Goal: Information Seeking & Learning: Compare options

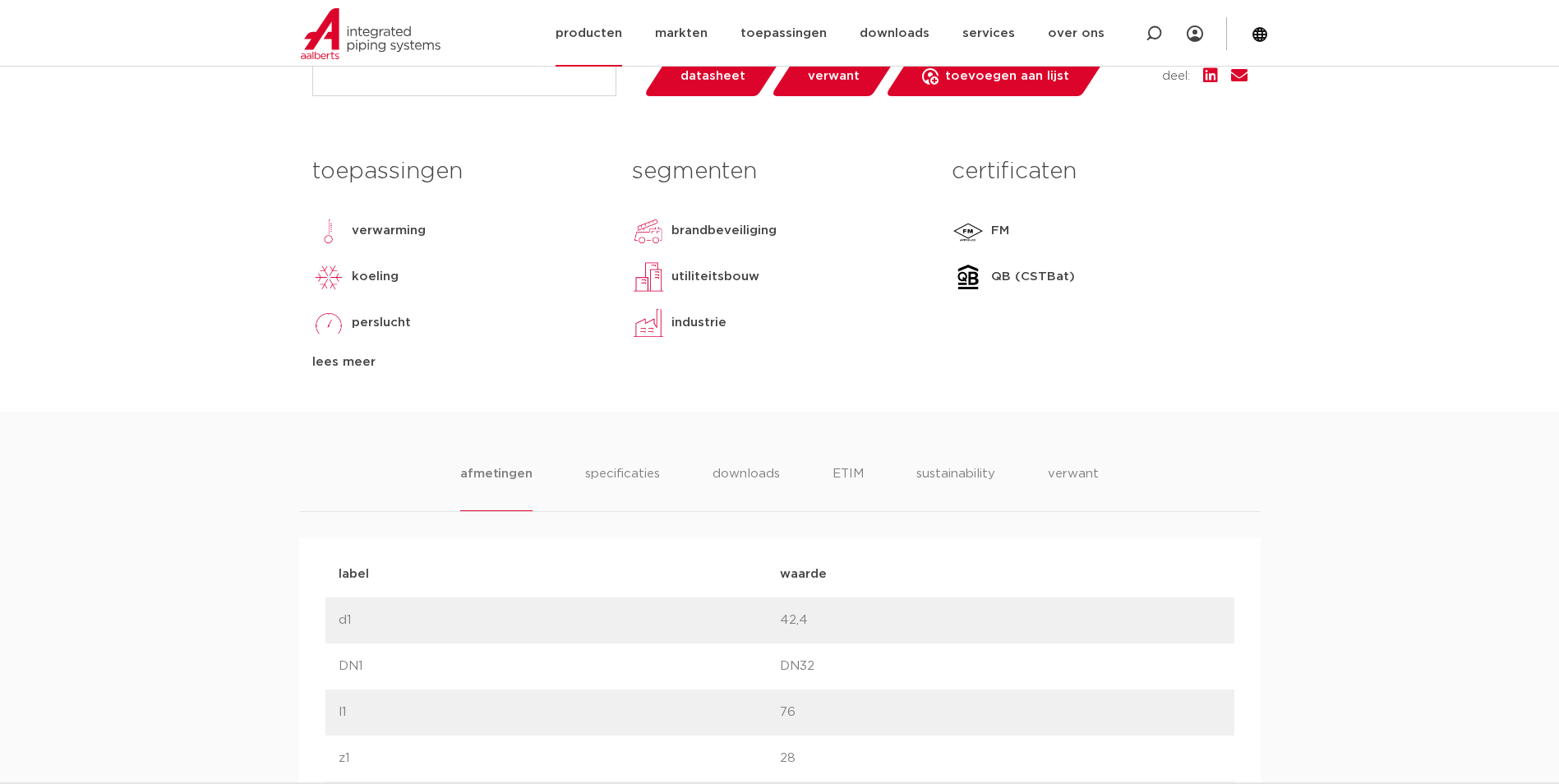
scroll to position [500, 0]
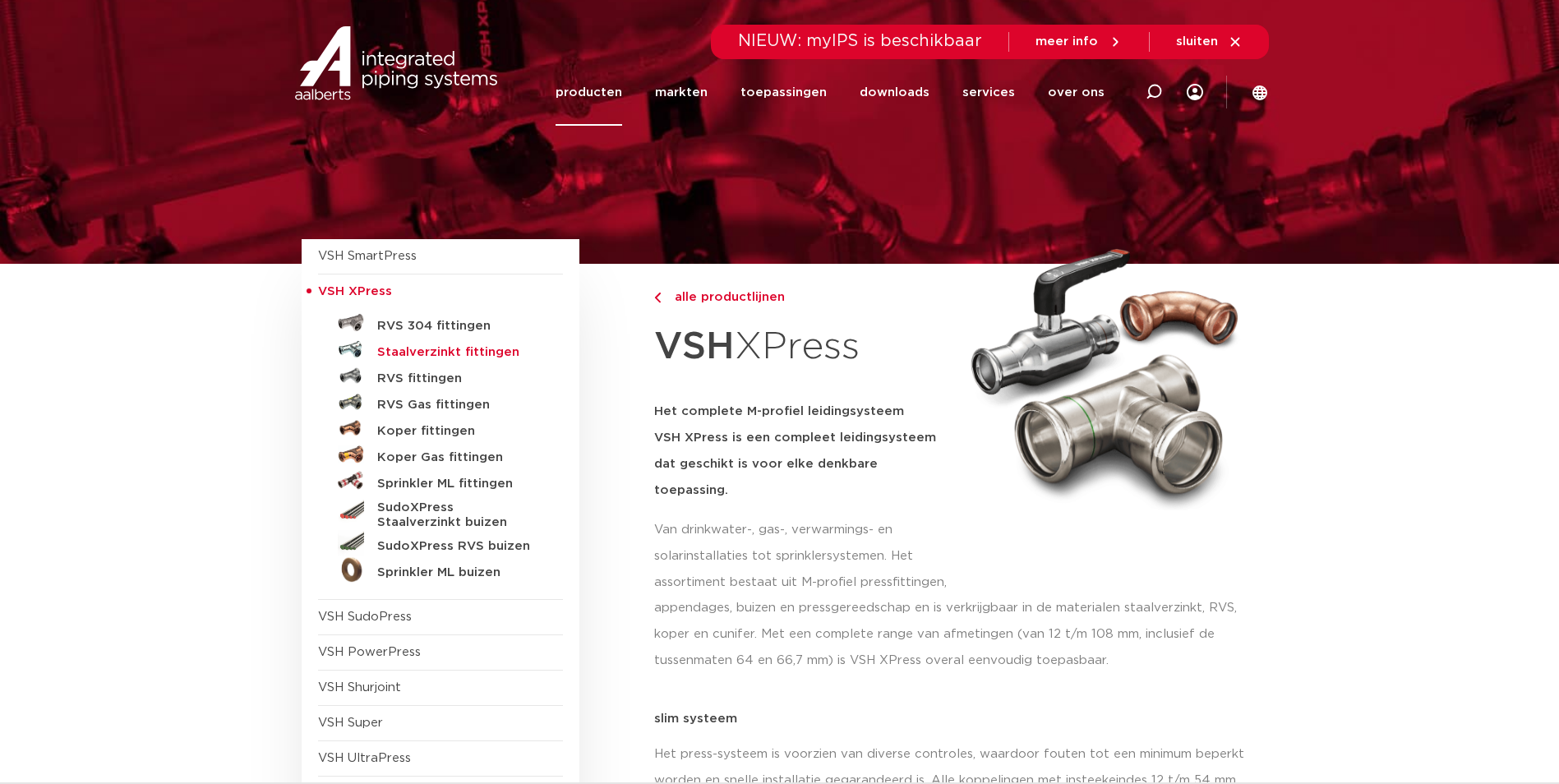
click at [380, 350] on h5 "Staalverzinkt fittingen" at bounding box center [458, 352] width 163 height 15
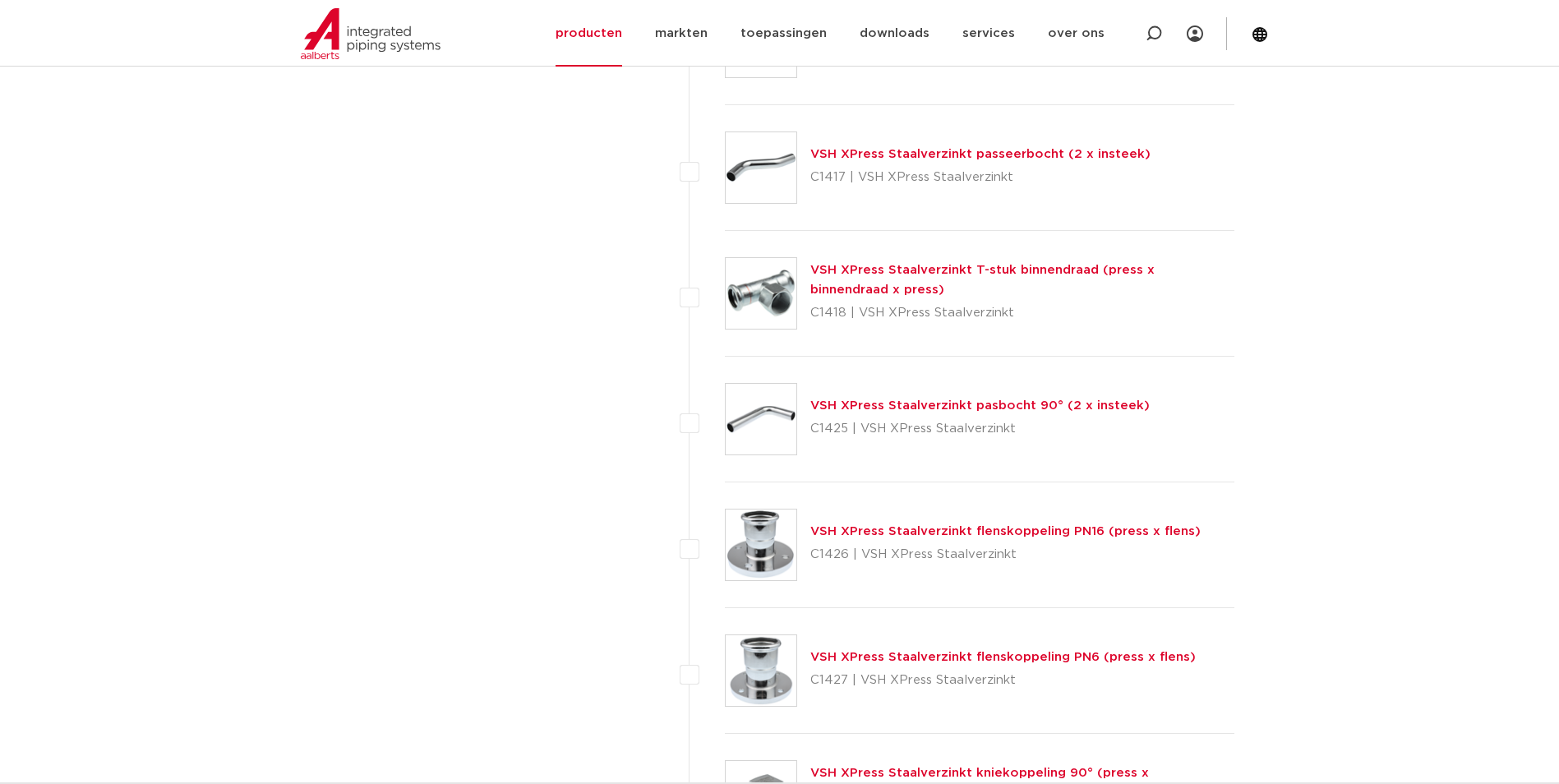
scroll to position [2013, 0]
click at [1088, 650] on link "VSH XPress Staalverzinkt flenskoppeling PN6 (press x flens)" at bounding box center [1002, 654] width 386 height 12
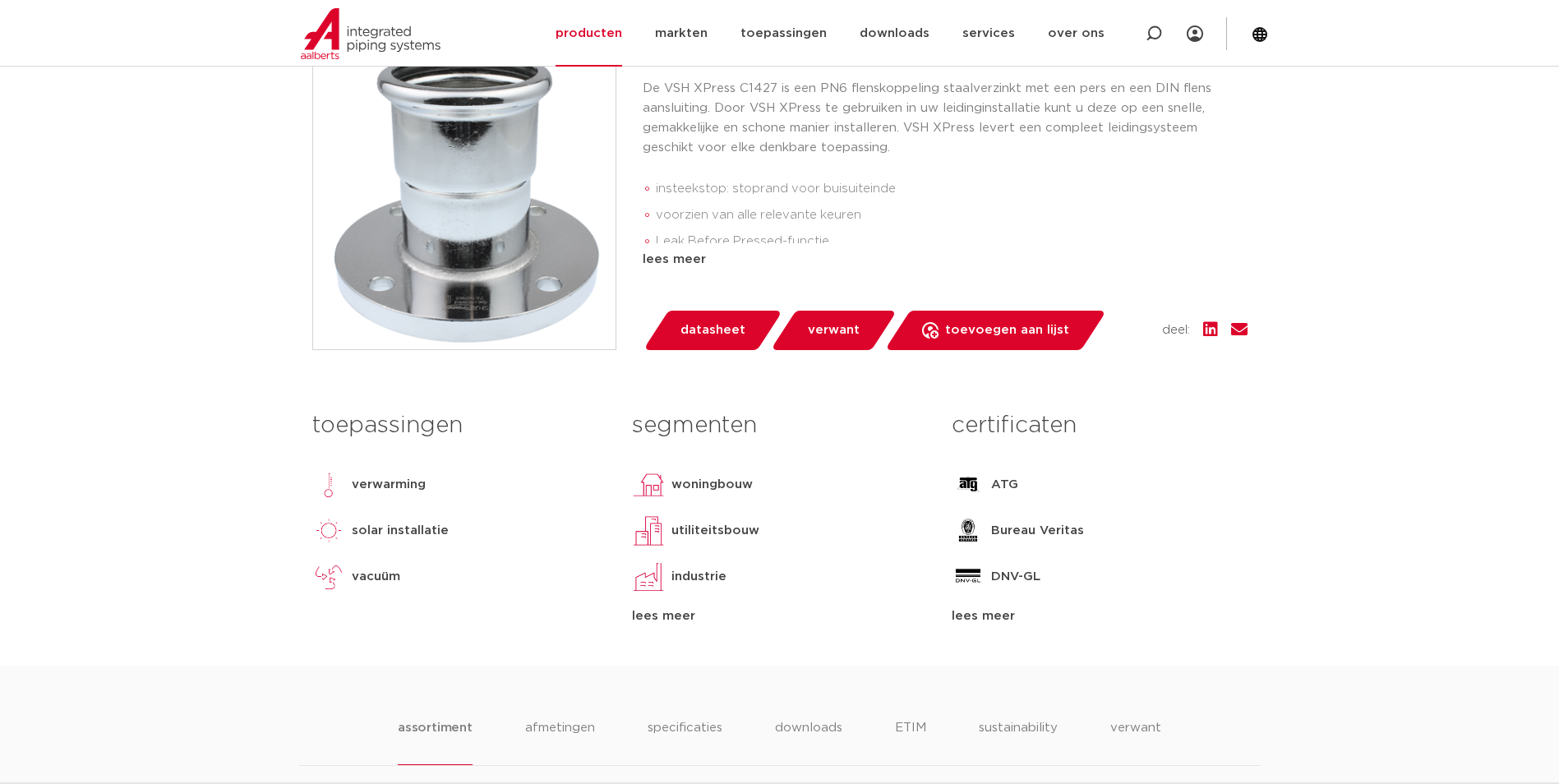
scroll to position [329, 0]
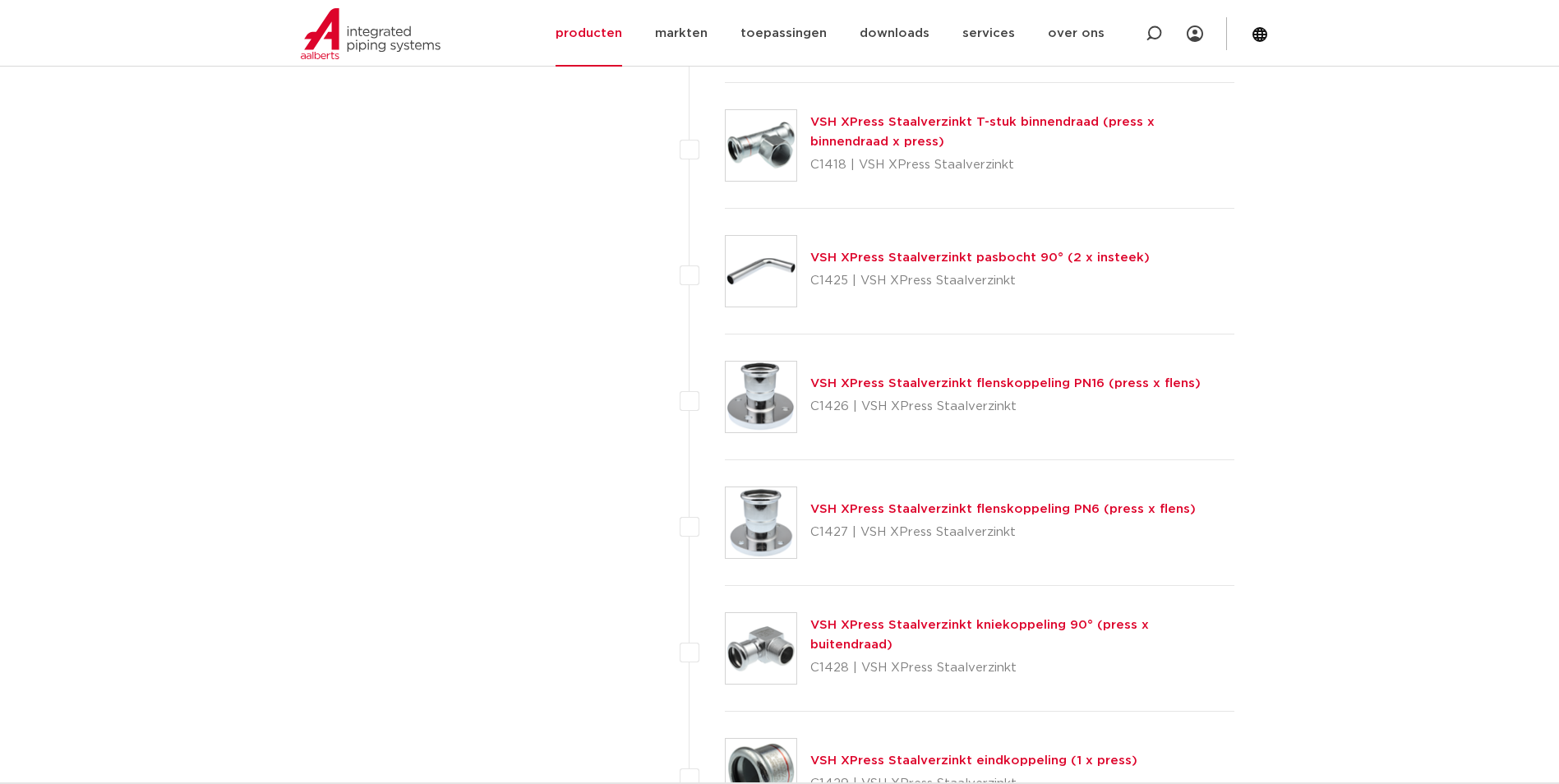
scroll to position [2177, 0]
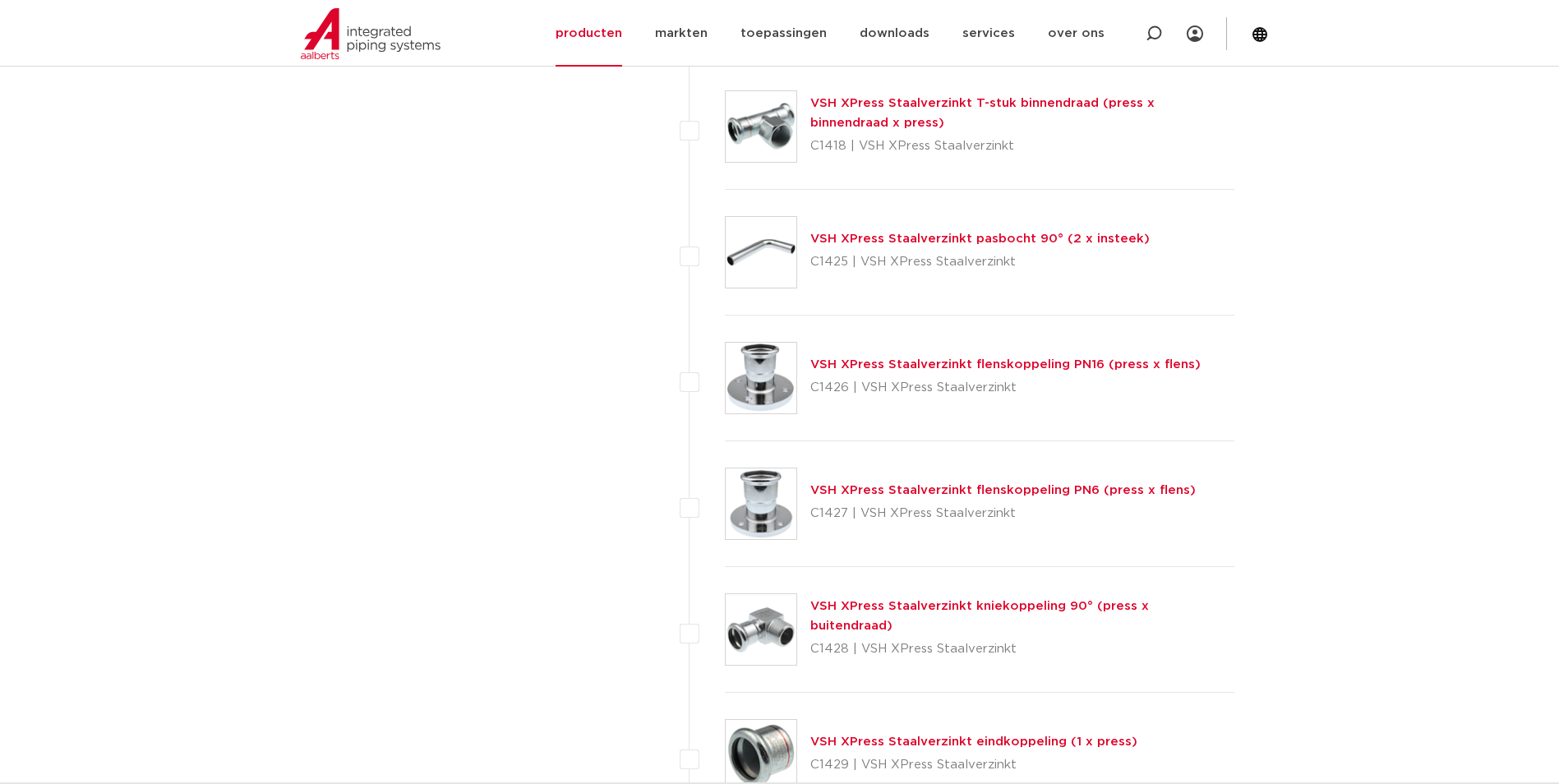
click at [1101, 485] on link "VSH XPress Staalverzinkt flenskoppeling PN6 (press x flens)" at bounding box center [1002, 490] width 386 height 12
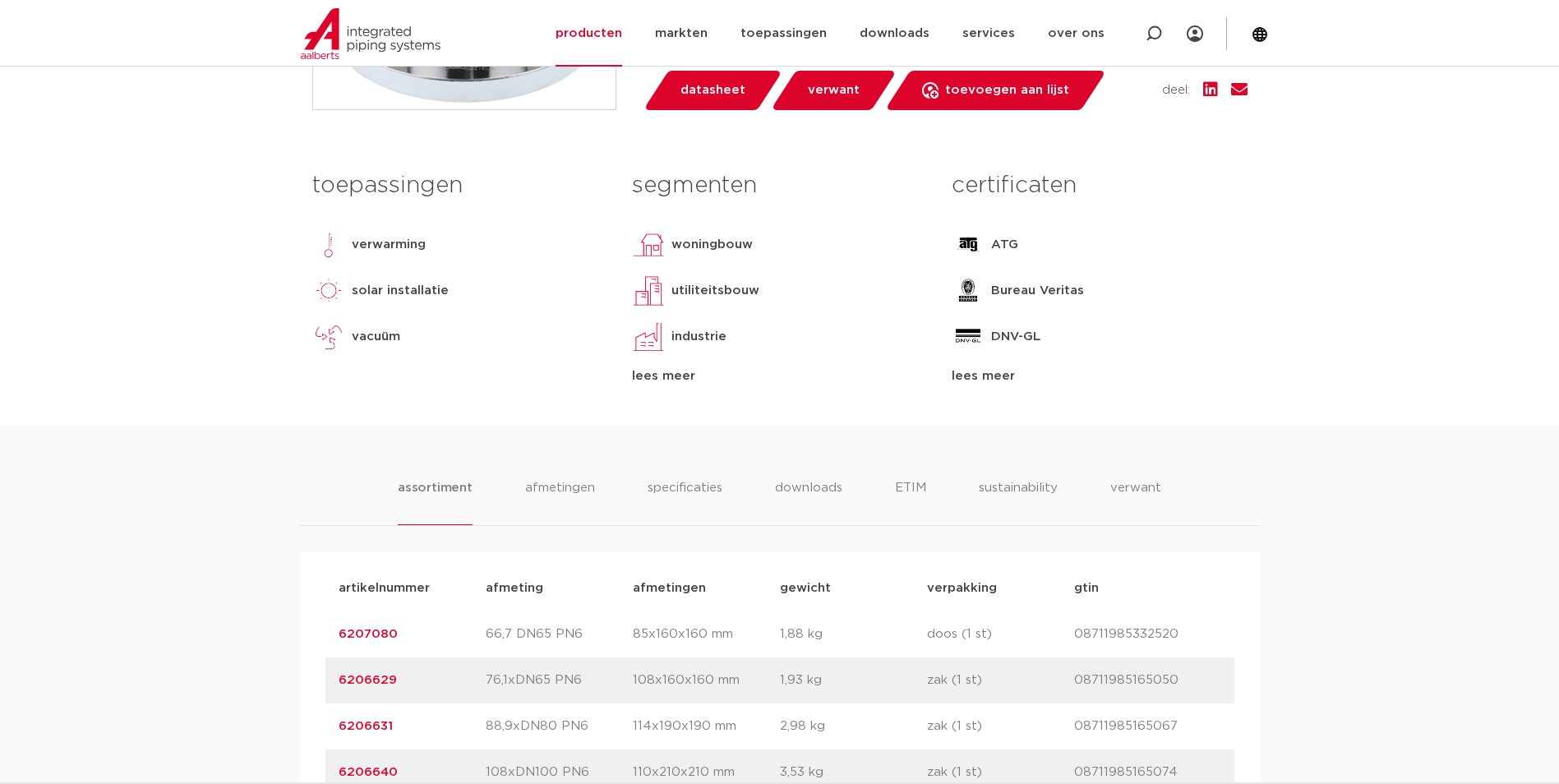
scroll to position [658, 0]
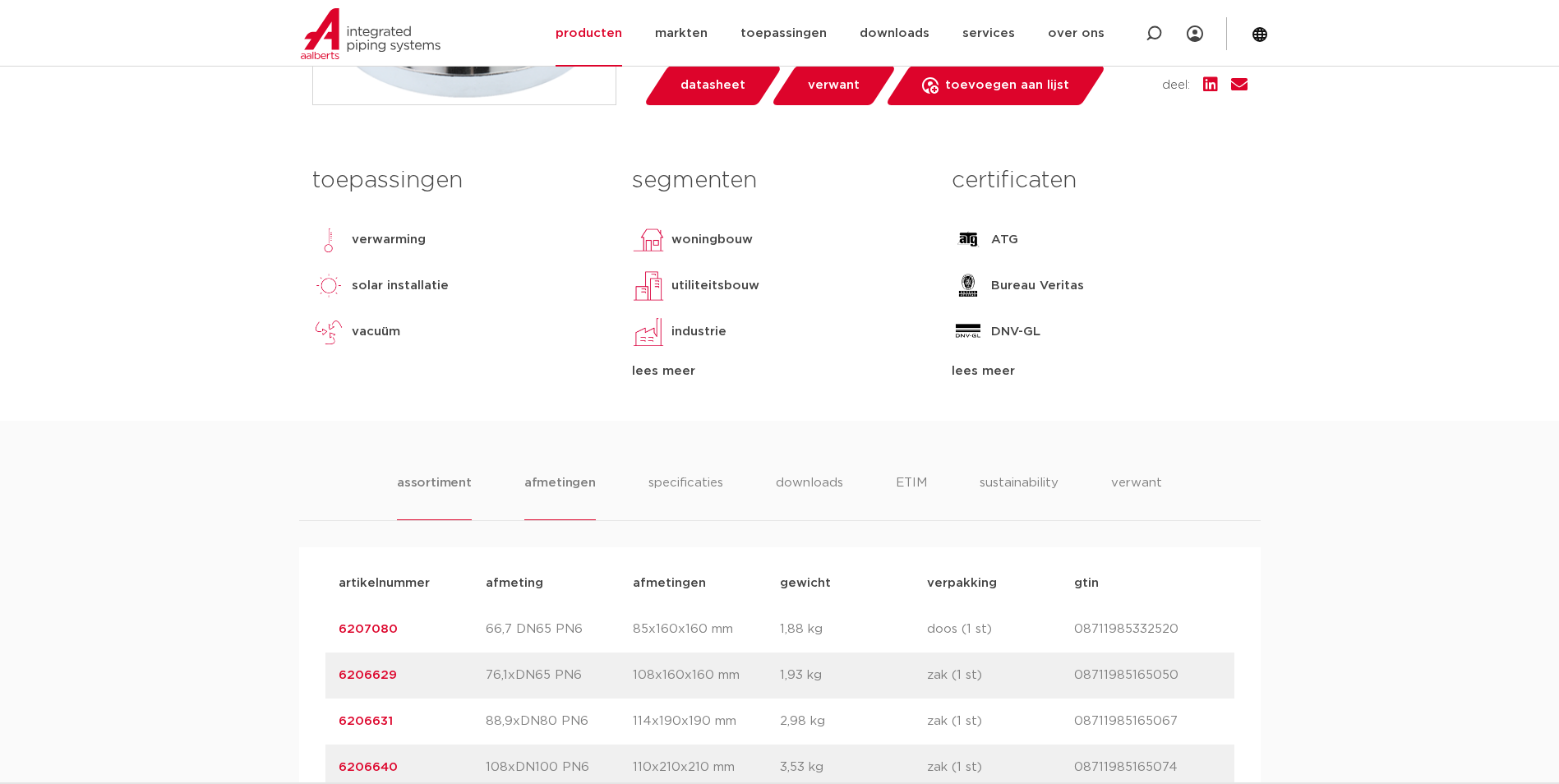
click at [538, 490] on li "afmetingen" at bounding box center [559, 496] width 72 height 46
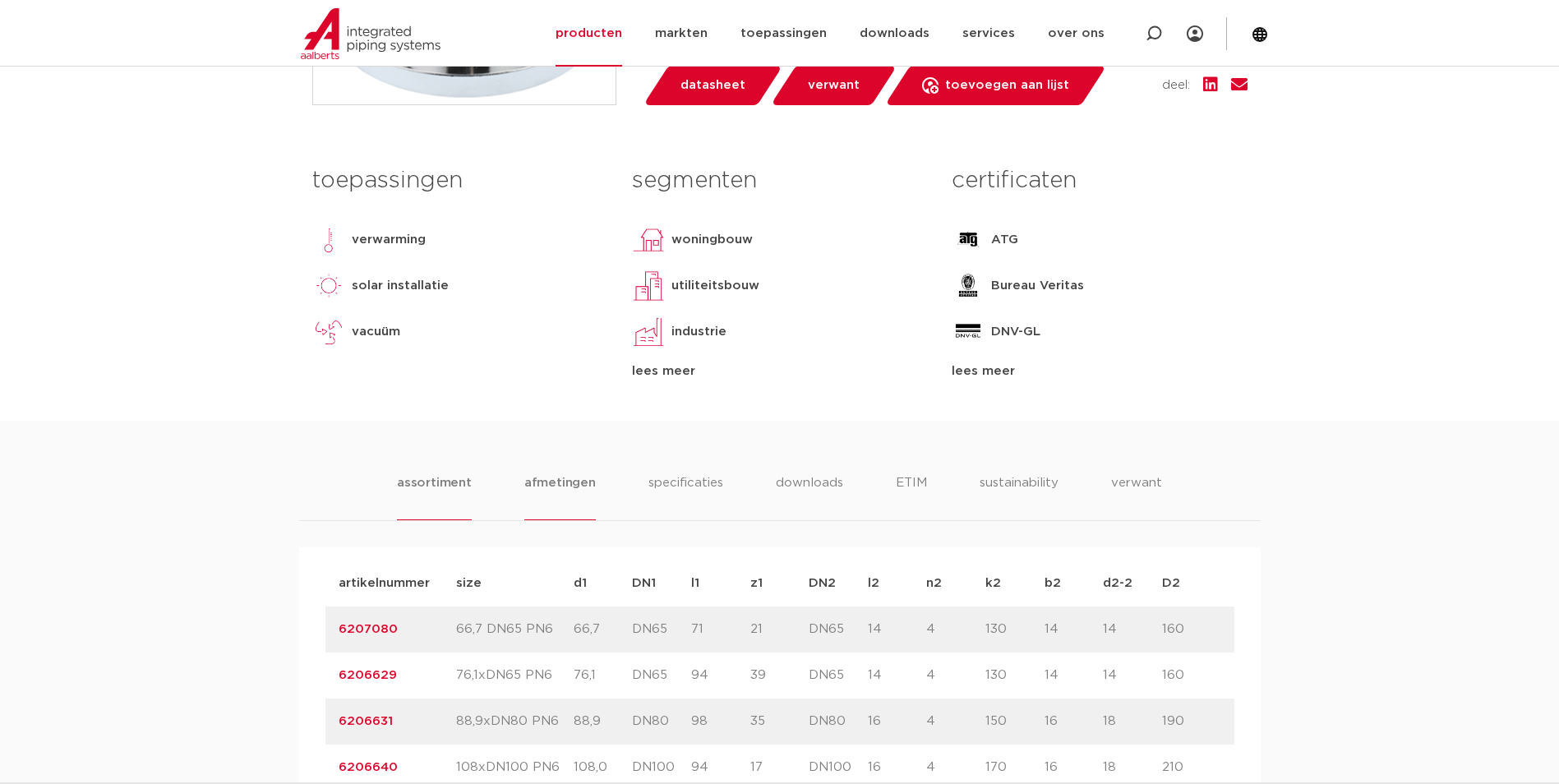
click at [457, 484] on li "assortiment" at bounding box center [434, 496] width 74 height 46
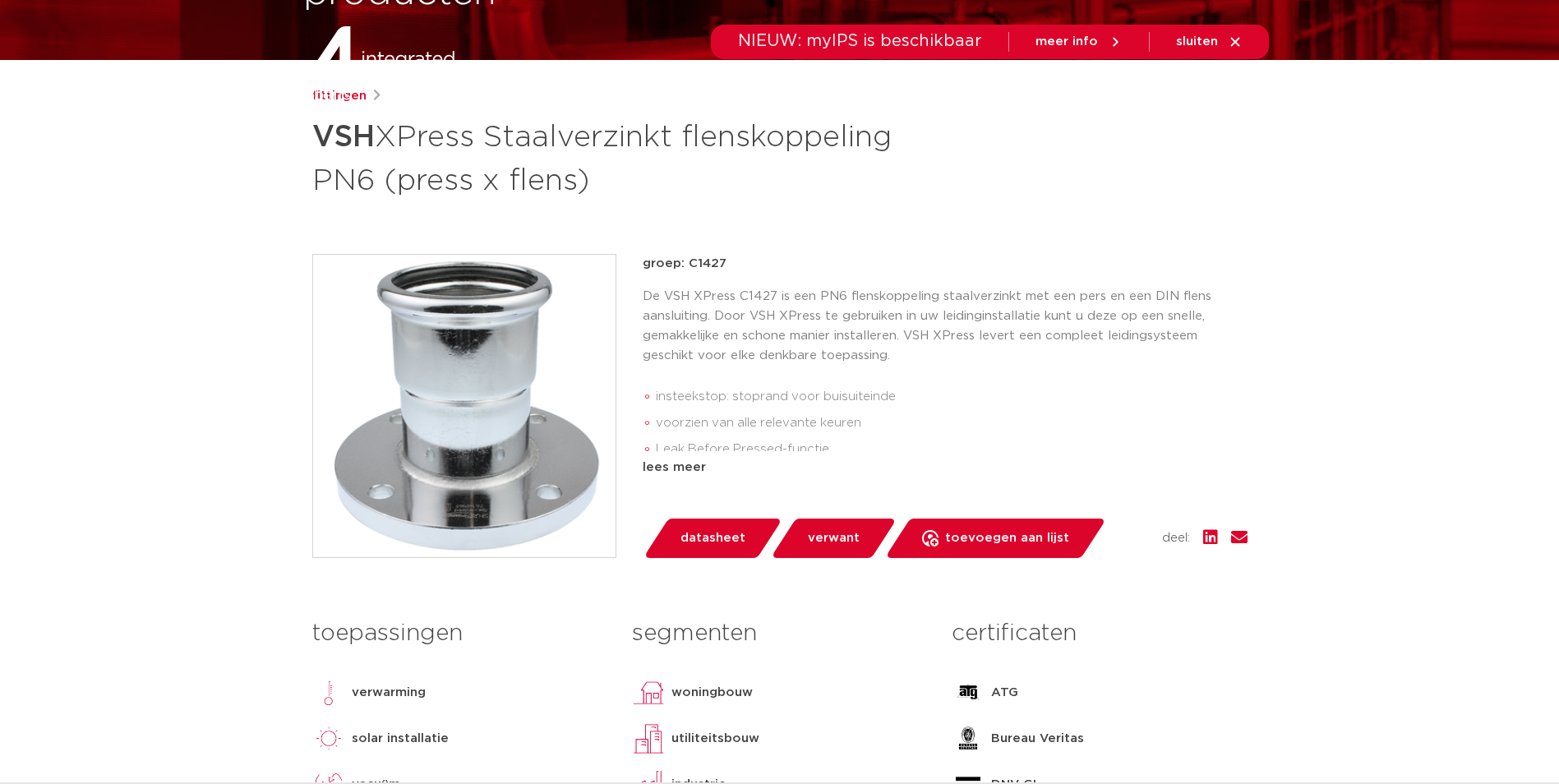
scroll to position [0, 0]
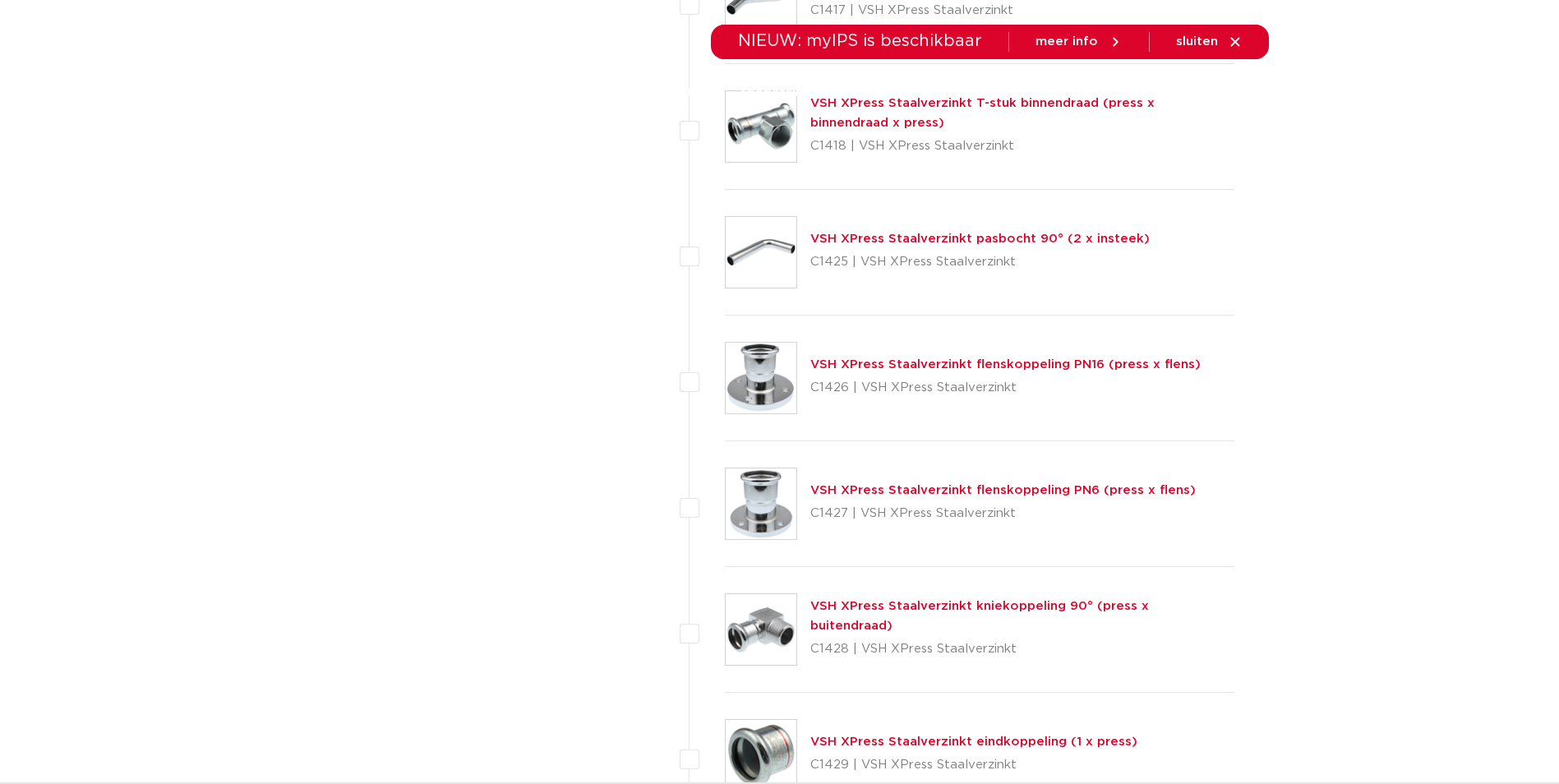
click at [1059, 365] on link "VSH XPress Staalverzinkt flenskoppeling PN16 (press x flens)" at bounding box center [1005, 364] width 390 height 12
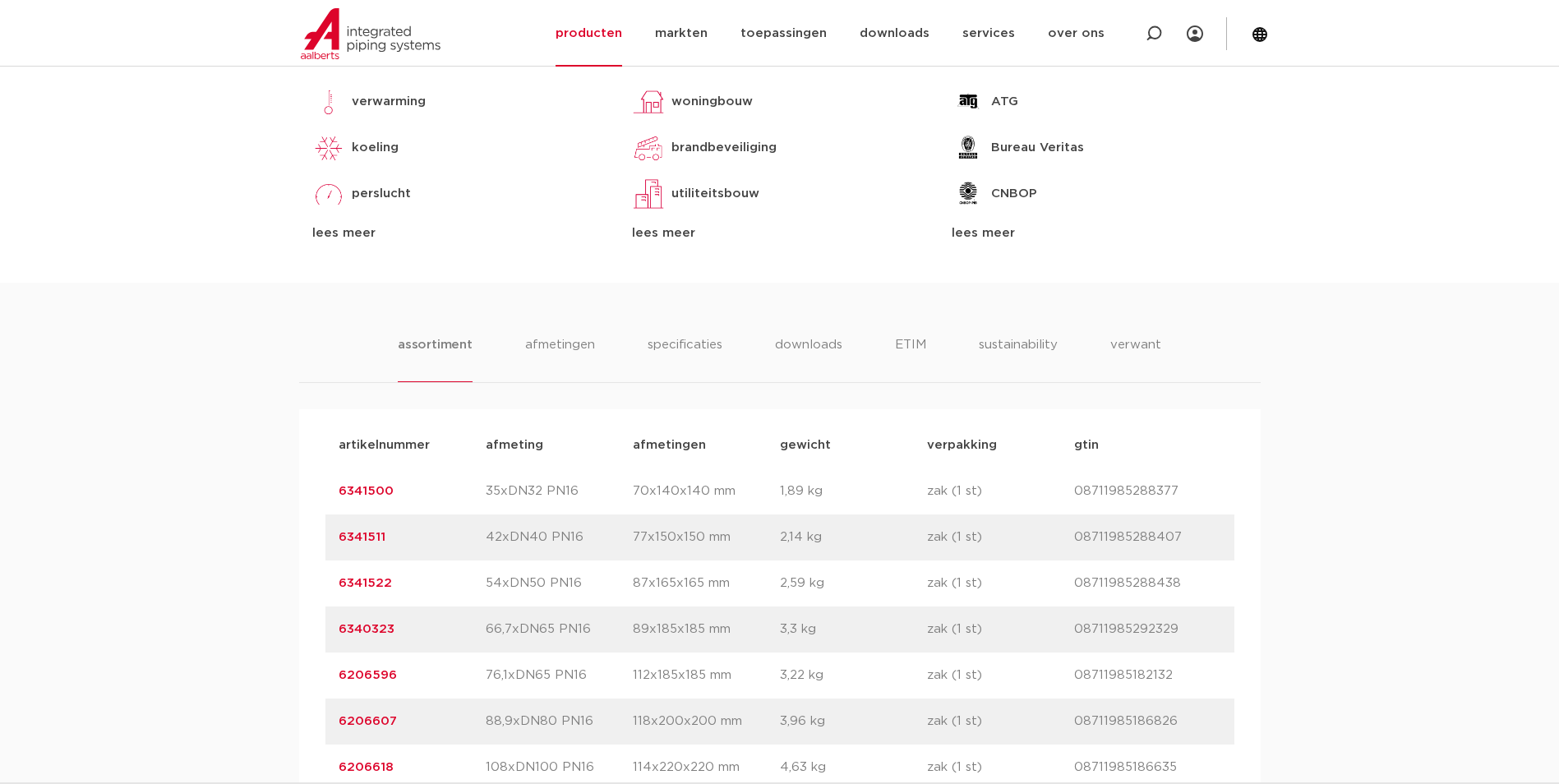
scroll to position [821, 0]
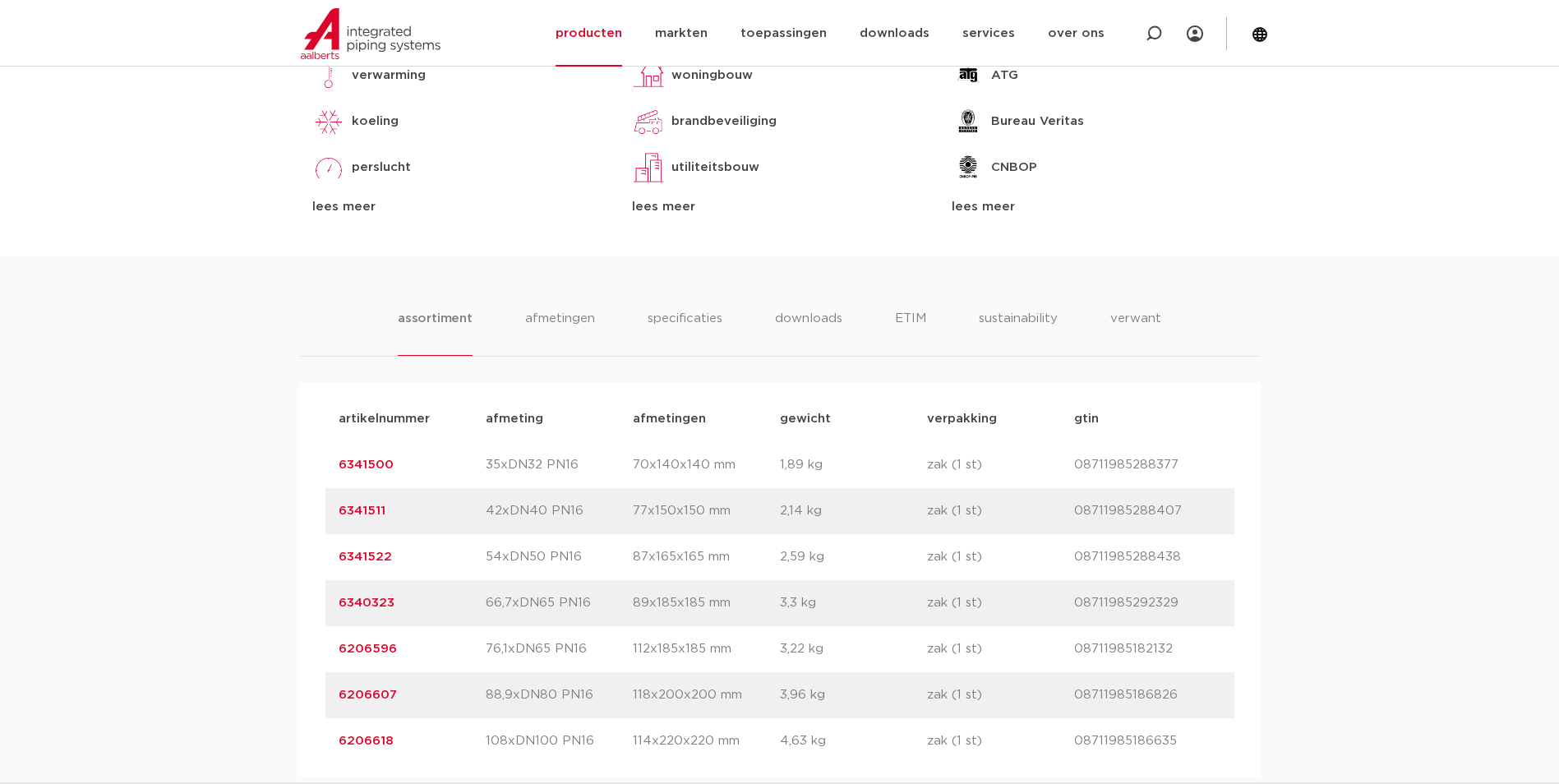
click at [375, 468] on link "6341500" at bounding box center [365, 464] width 55 height 12
